Goal: Information Seeking & Learning: Learn about a topic

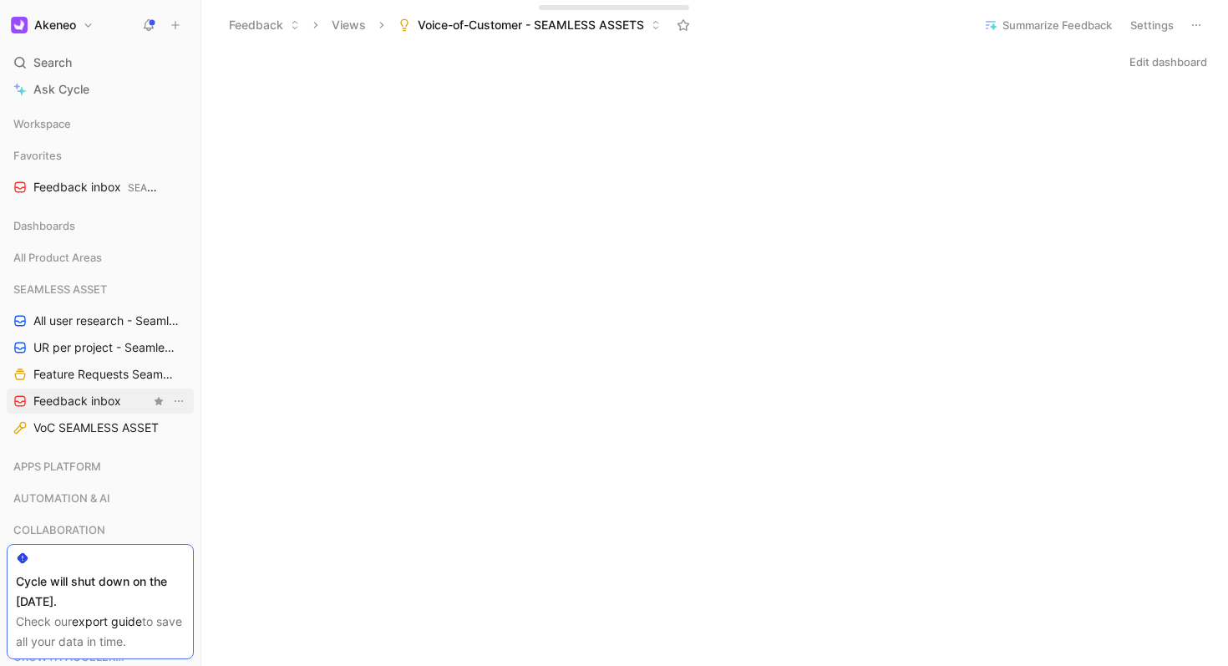
click at [110, 401] on span "Feedback inbox" at bounding box center [77, 401] width 88 height 17
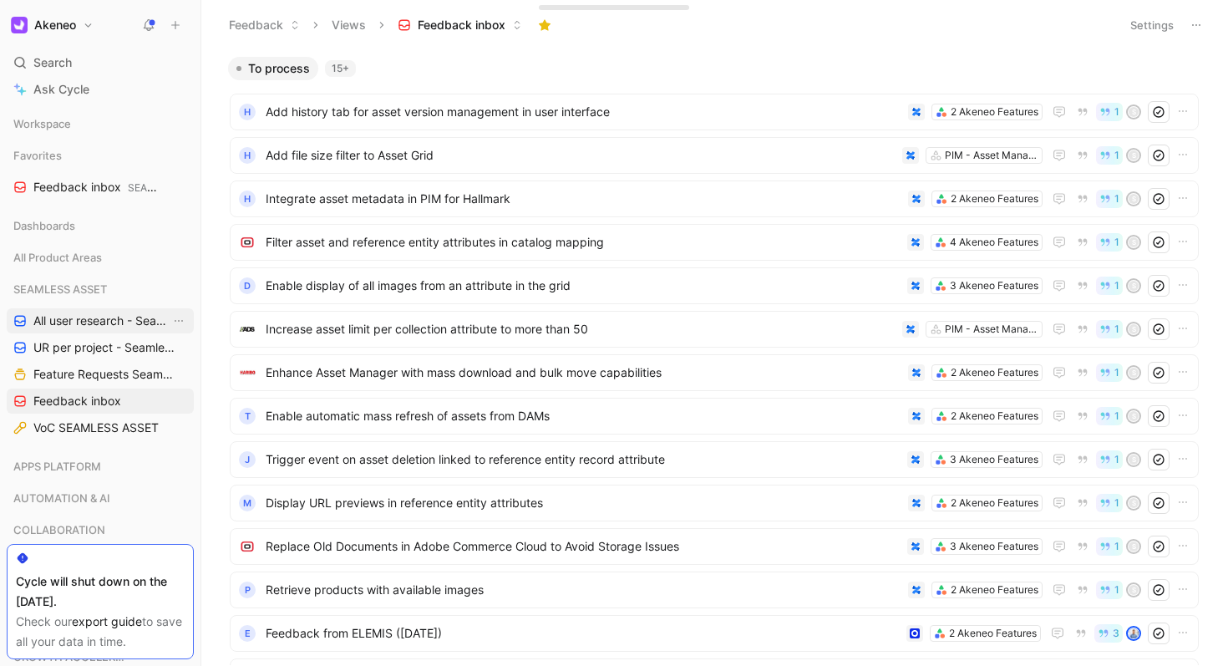
click at [93, 324] on span "All user research - Seamless Asset ([PERSON_NAME])" at bounding box center [101, 320] width 137 height 17
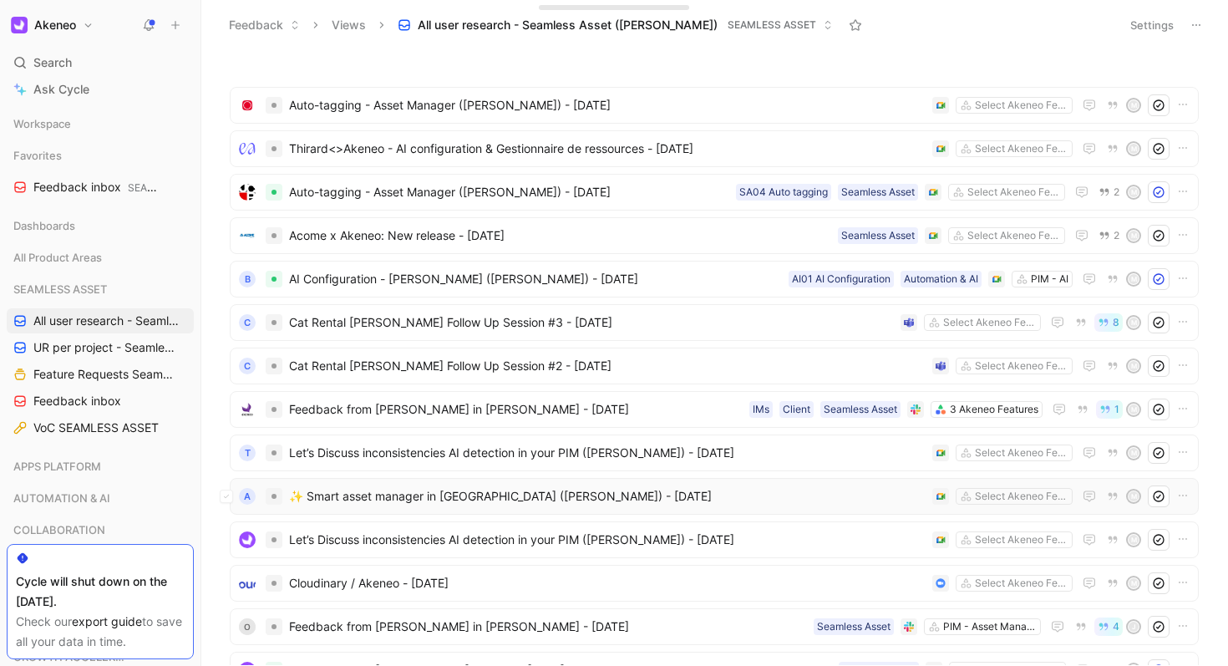
click at [554, 500] on span "✨ Smart asset manager in [GEOGRAPHIC_DATA] ([PERSON_NAME]) - [DATE]" at bounding box center [607, 496] width 637 height 20
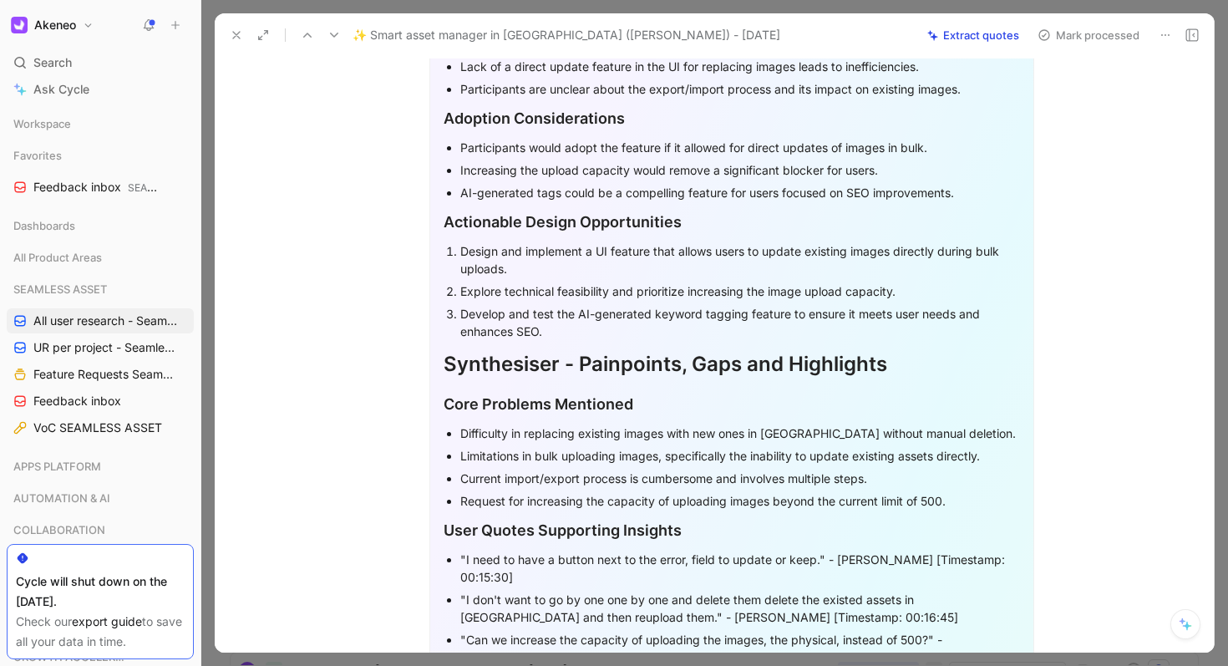
scroll to position [921, 0]
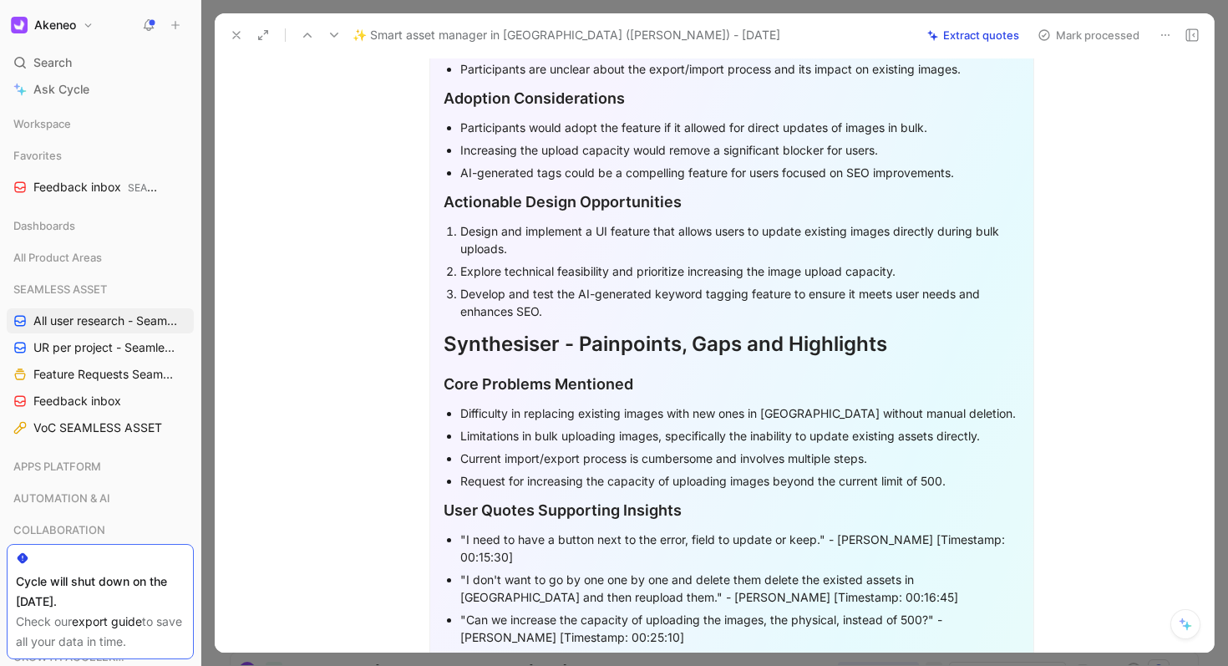
click at [236, 36] on use at bounding box center [236, 35] width 7 height 7
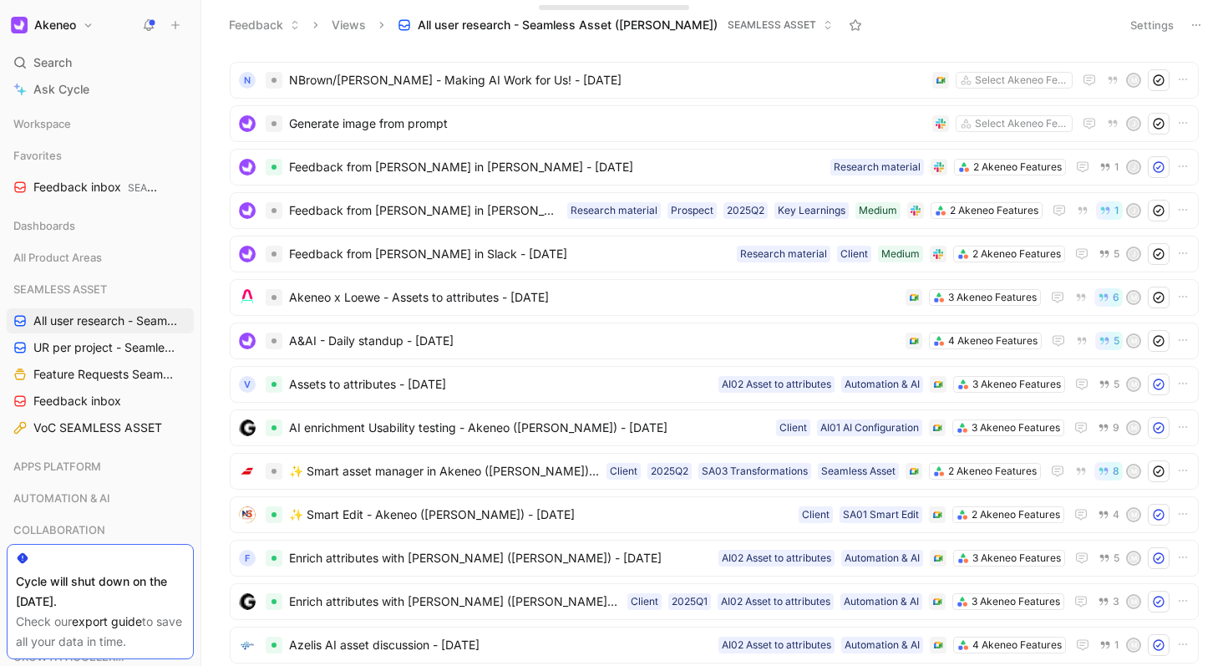
scroll to position [2162, 0]
